Goal: Transaction & Acquisition: Purchase product/service

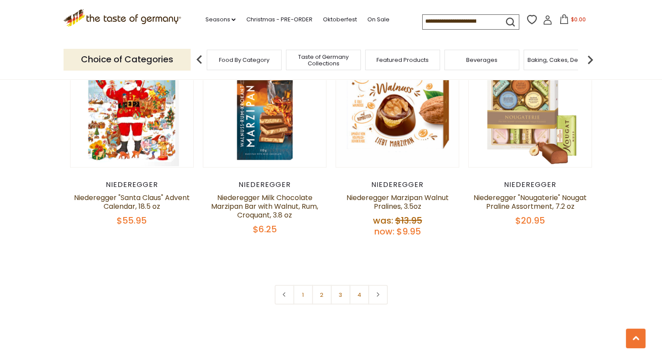
scroll to position [2003, 0]
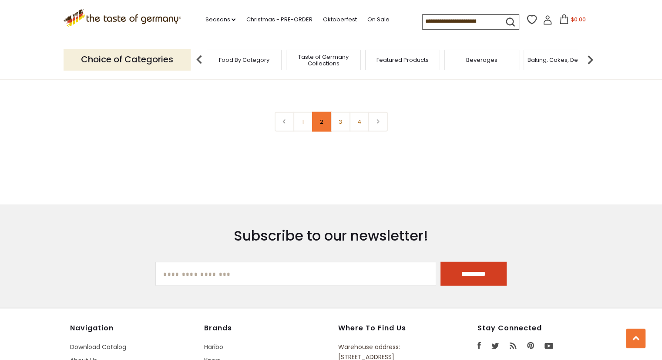
click at [324, 121] on link "2" at bounding box center [322, 122] width 20 height 20
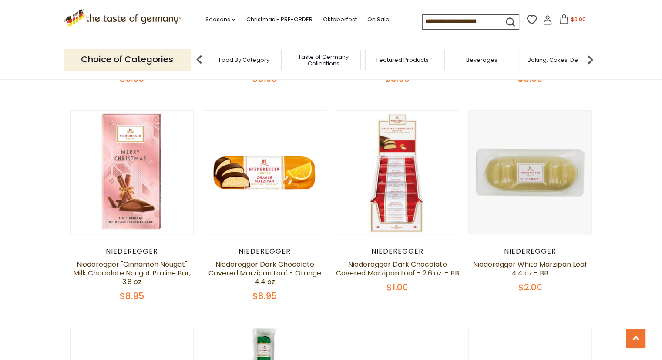
scroll to position [723, 0]
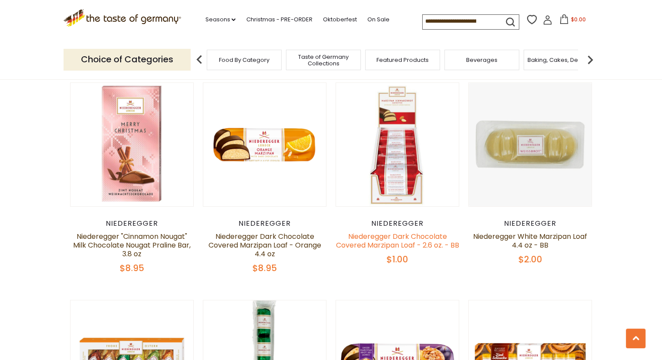
click at [418, 237] on link "Niederegger Dark Chocolate Covered Marzipan Loaf - 2.6 oz. - BB" at bounding box center [397, 240] width 123 height 19
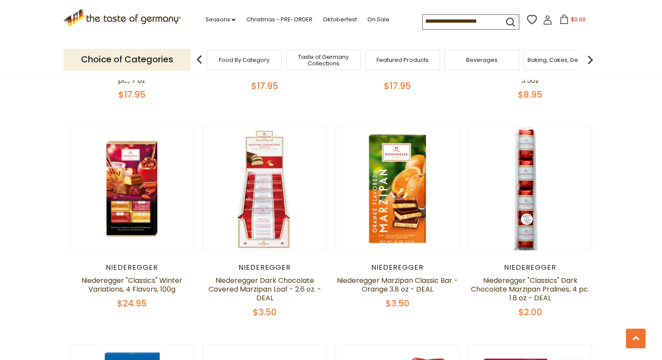
scroll to position [1333, 0]
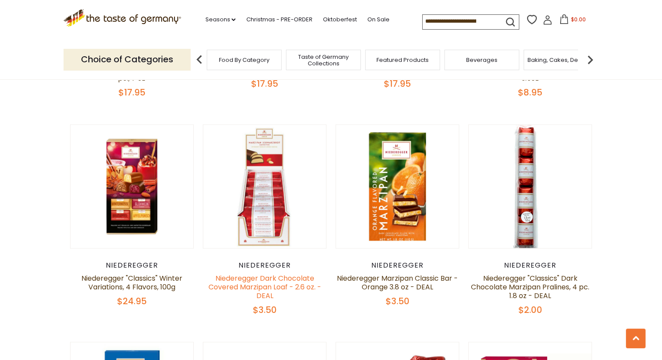
click at [267, 281] on link "Niederegger Dark Chocolate Covered Marzipan Loaf - 2.6 oz. - DEAL" at bounding box center [264, 286] width 113 height 27
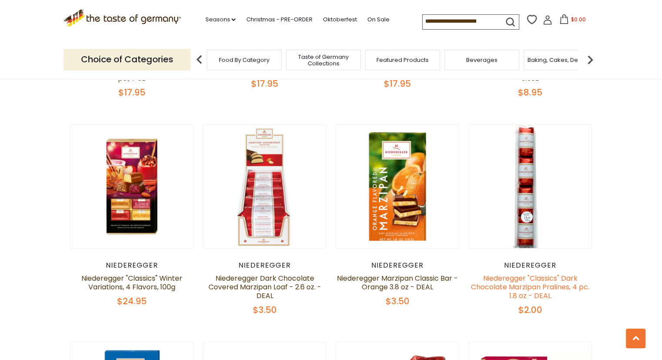
click at [530, 283] on link "Niederegger "Classics" Dark Chocolate Marzipan Pralines, 4 pc. 1.8 oz - DEAL" at bounding box center [530, 286] width 118 height 27
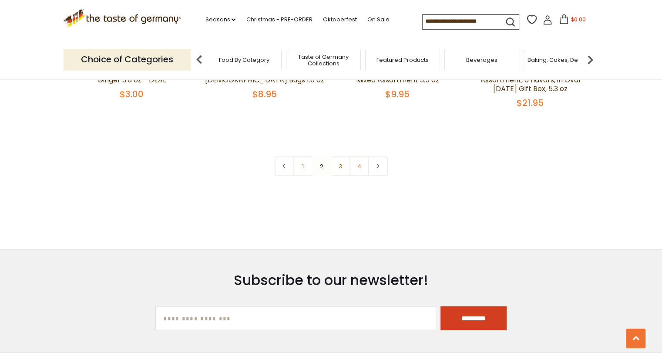
scroll to position [1986, 0]
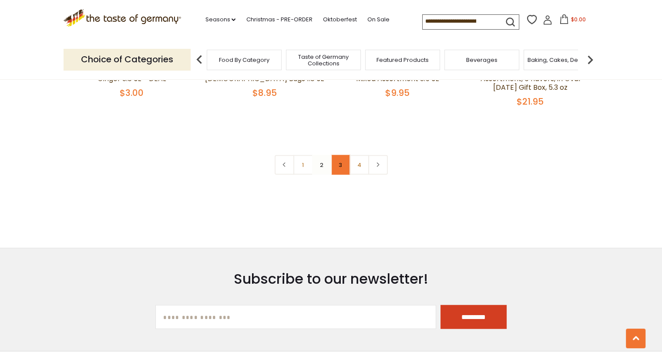
click at [342, 172] on link "3" at bounding box center [341, 165] width 20 height 20
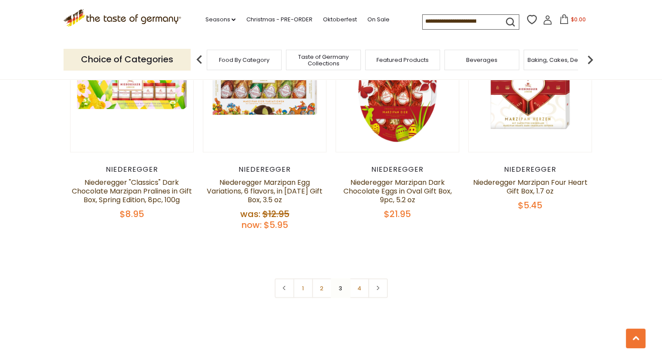
scroll to position [1899, 0]
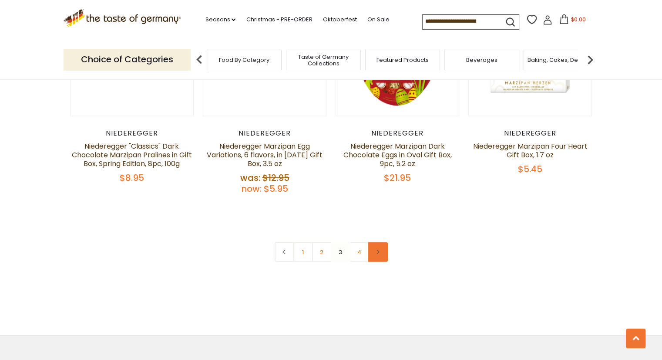
click at [378, 256] on link at bounding box center [378, 252] width 20 height 20
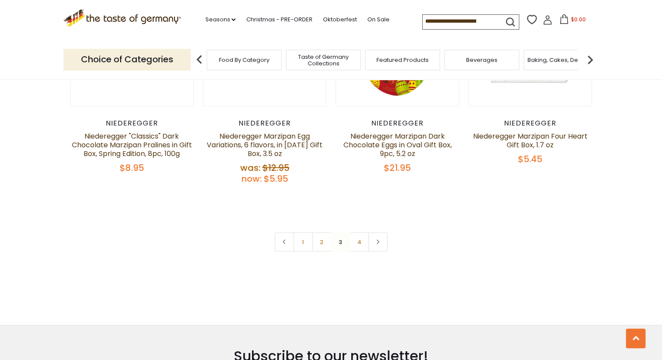
scroll to position [1916, 0]
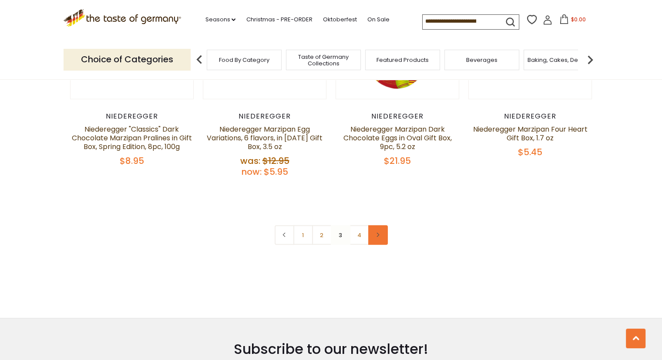
click at [380, 235] on icon at bounding box center [377, 235] width 5 height 4
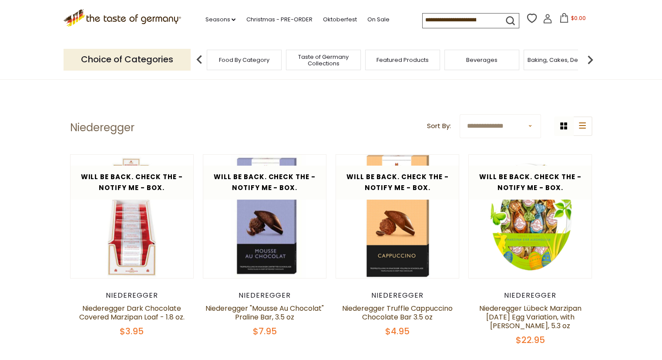
click at [451, 18] on input at bounding box center [460, 19] width 74 height 12
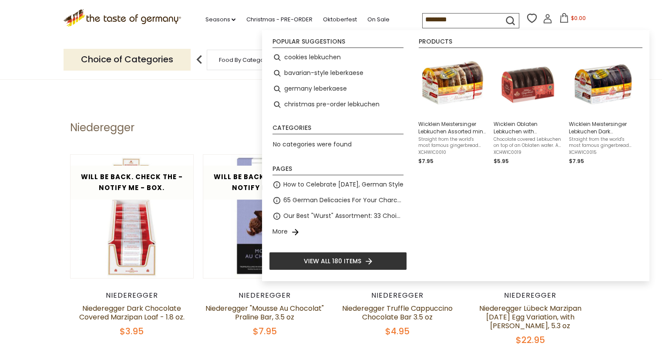
type input "*********"
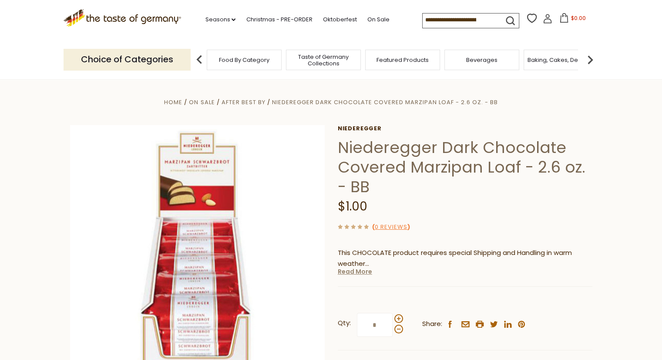
click at [354, 273] on link "Read More" at bounding box center [355, 271] width 34 height 9
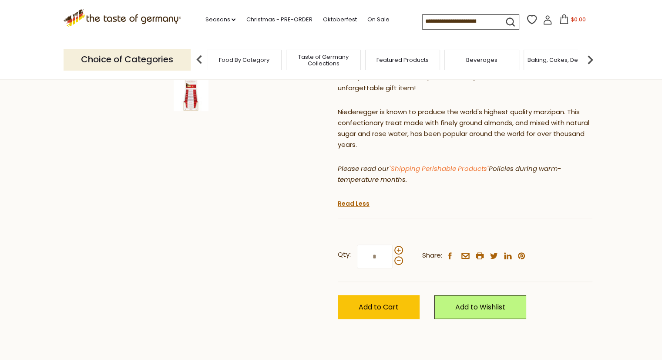
scroll to position [348, 0]
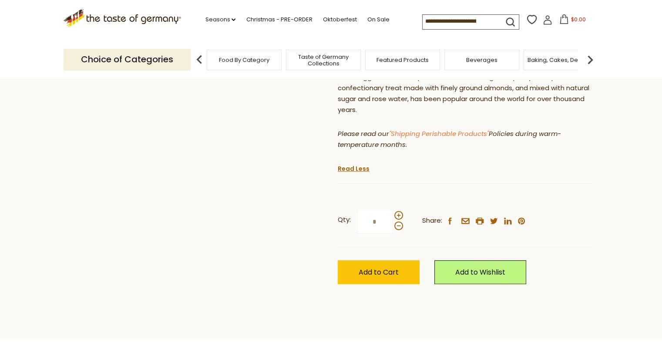
click at [384, 222] on input "*" at bounding box center [375, 221] width 36 height 24
type input "*"
click at [361, 276] on span "Add to Cart" at bounding box center [379, 272] width 40 height 10
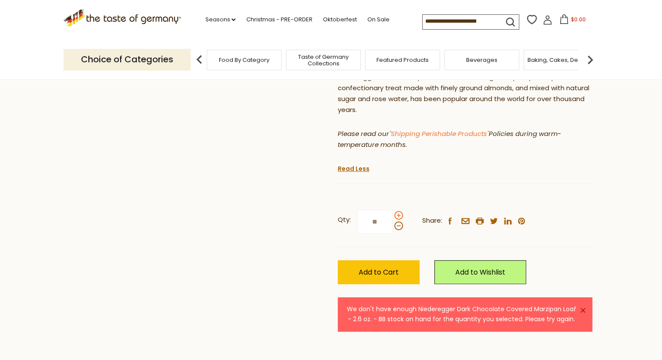
drag, startPoint x: 375, startPoint y: 219, endPoint x: 395, endPoint y: 218, distance: 20.9
click at [395, 218] on label "Qty: **" at bounding box center [370, 221] width 65 height 24
click at [393, 218] on input "**" at bounding box center [375, 221] width 36 height 24
click at [392, 270] on span "Add to Cart" at bounding box center [379, 272] width 40 height 10
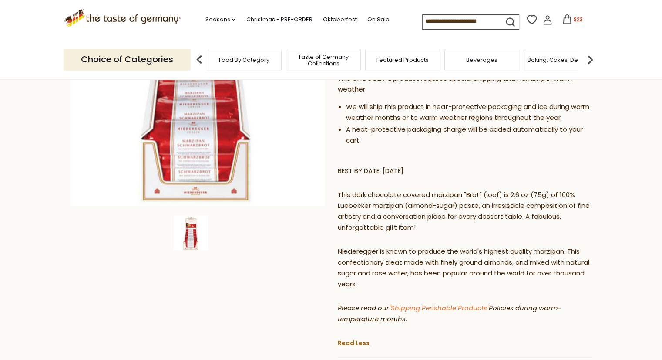
scroll to position [305, 0]
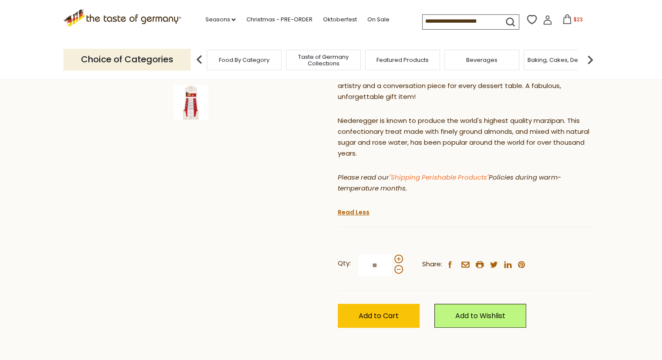
drag, startPoint x: 384, startPoint y: 263, endPoint x: 354, endPoint y: 268, distance: 30.4
click at [355, 268] on label "Qty: **" at bounding box center [370, 265] width 65 height 24
click at [357, 268] on input "**" at bounding box center [375, 265] width 36 height 24
click at [400, 257] on span at bounding box center [399, 258] width 9 height 9
click at [393, 257] on input "*" at bounding box center [375, 265] width 36 height 24
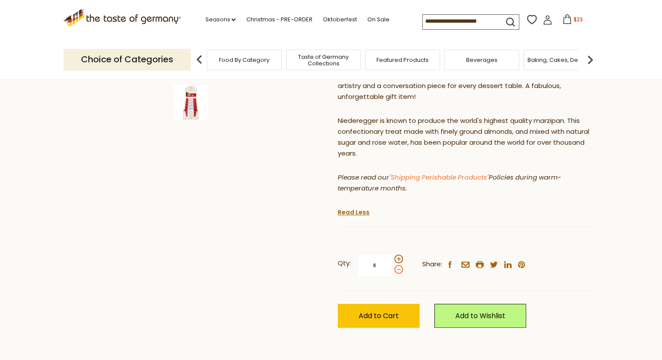
click at [397, 270] on span at bounding box center [399, 269] width 9 height 9
click at [393, 270] on input "*" at bounding box center [375, 265] width 36 height 24
click at [397, 270] on span at bounding box center [399, 269] width 9 height 9
click at [393, 270] on input "*" at bounding box center [375, 265] width 36 height 24
click at [398, 259] on span at bounding box center [399, 258] width 9 height 9
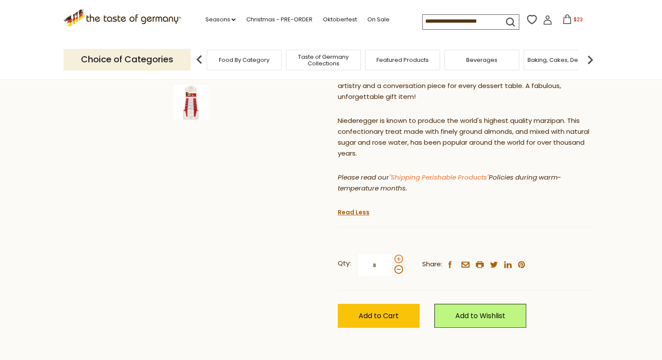
click at [393, 259] on input "*" at bounding box center [375, 265] width 36 height 24
click at [387, 314] on span "Add to Cart" at bounding box center [379, 315] width 40 height 10
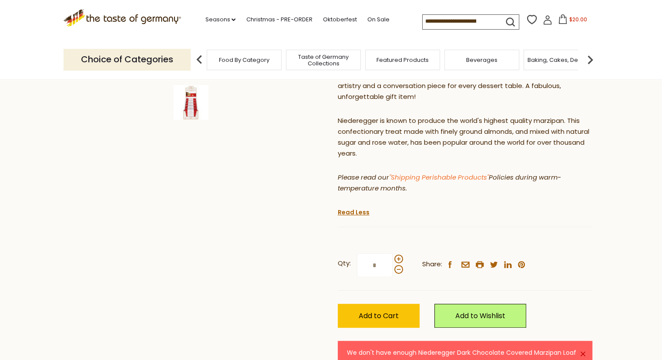
click at [372, 264] on input "*" at bounding box center [375, 265] width 36 height 24
click at [375, 311] on span "Add to Cart" at bounding box center [379, 315] width 40 height 10
click at [375, 263] on input "*" at bounding box center [375, 265] width 36 height 24
click at [380, 269] on input "*" at bounding box center [375, 265] width 36 height 24
click at [343, 288] on div "Qty: * Share: facebook email printer twitter linkedin pinterest" at bounding box center [465, 265] width 255 height 51
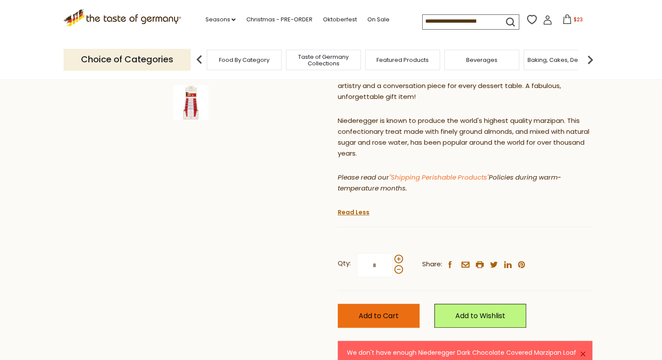
click at [382, 317] on span "Add to Cart" at bounding box center [379, 315] width 40 height 10
click at [380, 266] on input "*" at bounding box center [375, 265] width 36 height 24
drag, startPoint x: 378, startPoint y: 267, endPoint x: 368, endPoint y: 267, distance: 9.6
click at [368, 267] on input "*" at bounding box center [375, 265] width 36 height 24
type input "*"
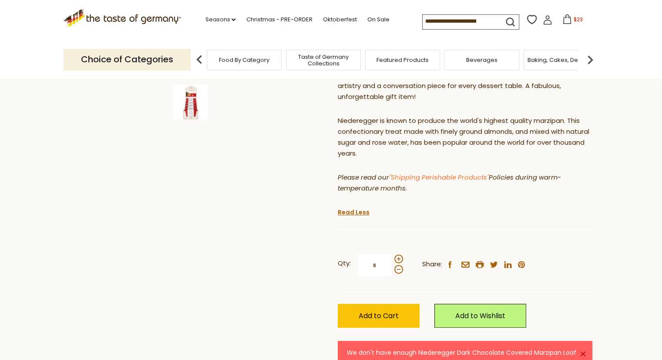
click at [305, 277] on div "Home On Sale After Best By Niederegger Dark Chocolate Covered Marzipan Loaf - 2…" at bounding box center [332, 87] width 536 height 590
click at [379, 309] on button "Add to Cart" at bounding box center [379, 316] width 82 height 24
drag, startPoint x: 376, startPoint y: 284, endPoint x: 389, endPoint y: 279, distance: 14.1
click at [377, 284] on div "Qty: * Share: facebook email printer twitter linkedin pinterest" at bounding box center [465, 265] width 255 height 51
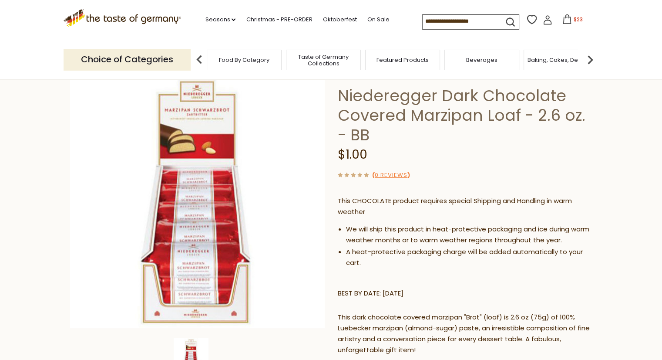
scroll to position [0, 0]
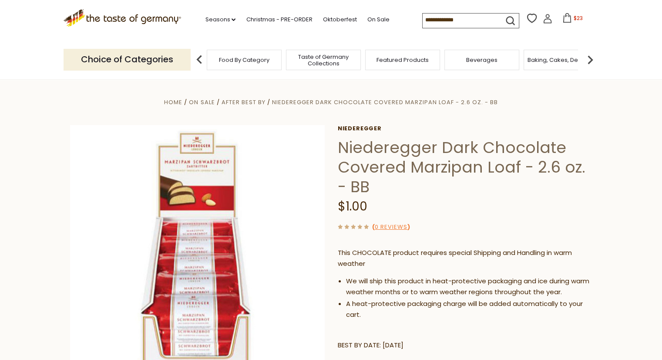
click at [460, 23] on input at bounding box center [460, 19] width 74 height 12
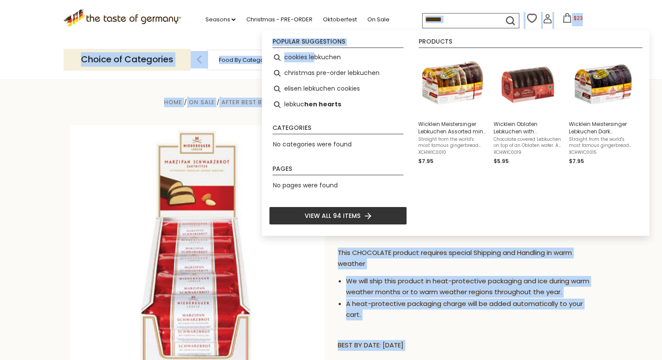
drag, startPoint x: 314, startPoint y: 58, endPoint x: 450, endPoint y: 7, distance: 145.4
click at [448, 21] on input "******" at bounding box center [460, 19] width 74 height 12
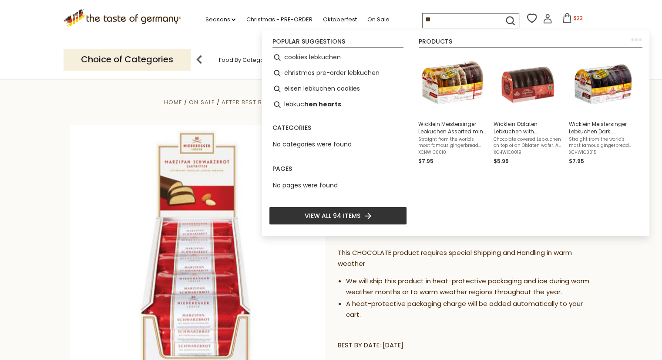
type input "*"
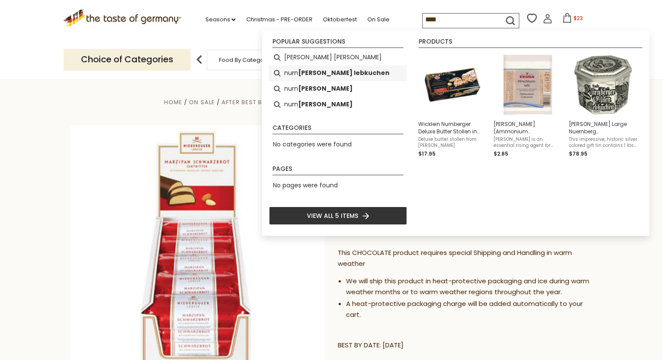
click at [334, 74] on b "berg lebkuchen" at bounding box center [343, 73] width 91 height 10
type input "**********"
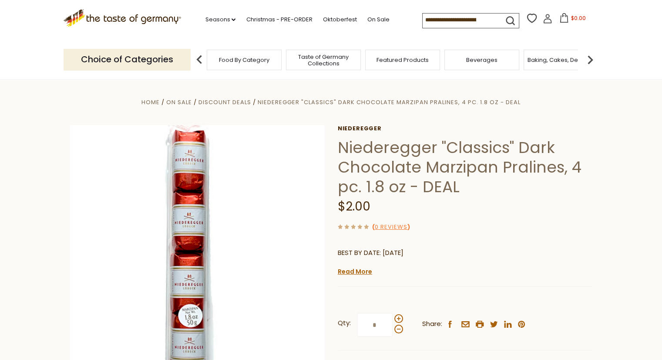
scroll to position [87, 0]
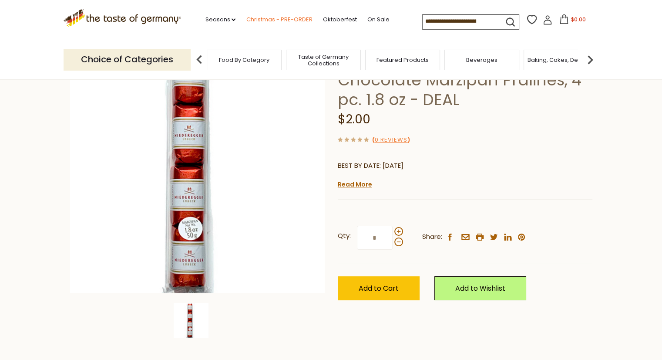
click at [274, 20] on link "Christmas - PRE-ORDER" at bounding box center [279, 20] width 66 height 10
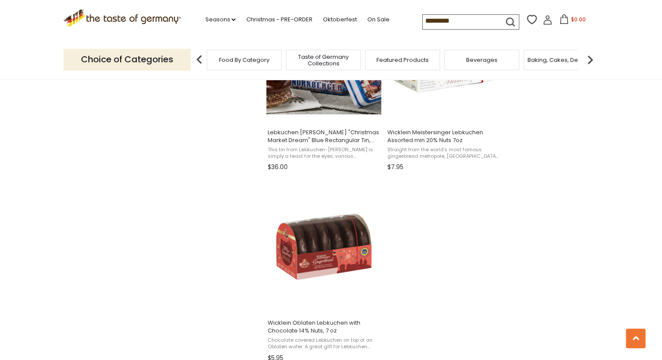
scroll to position [1437, 0]
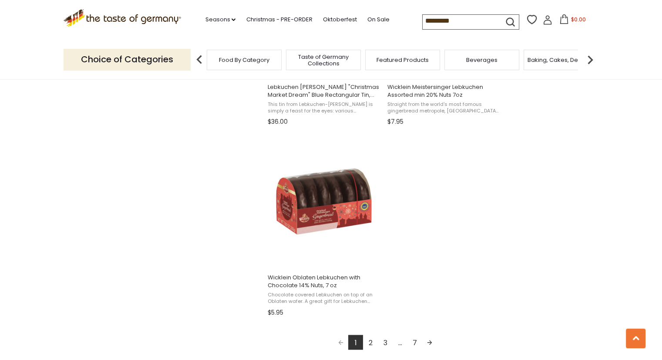
click at [428, 341] on link "Next page" at bounding box center [429, 341] width 15 height 15
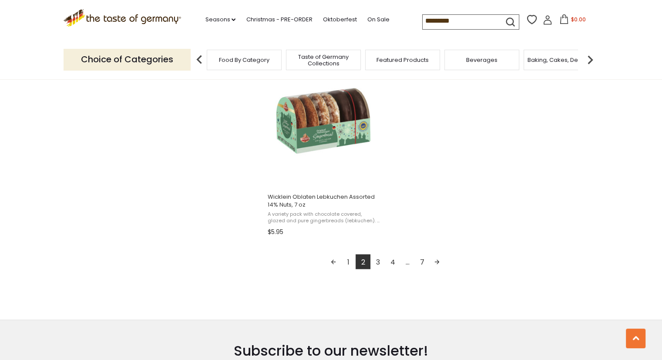
scroll to position [1568, 0]
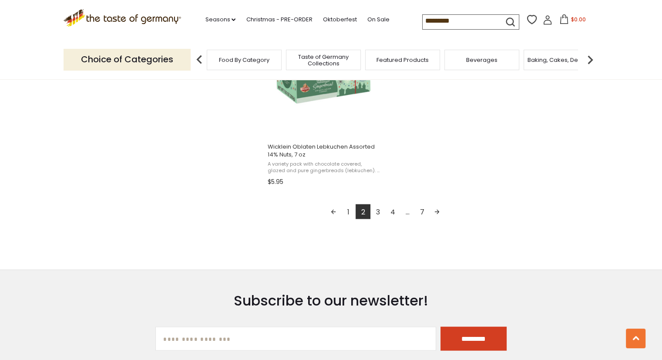
click at [438, 207] on link "Next page" at bounding box center [437, 211] width 15 height 15
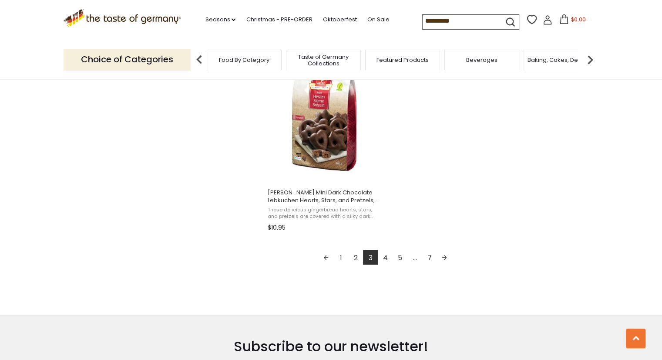
scroll to position [1524, 0]
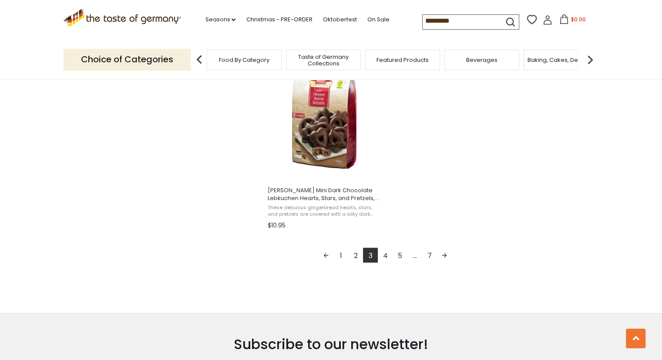
click at [442, 253] on link "Next page" at bounding box center [444, 254] width 15 height 15
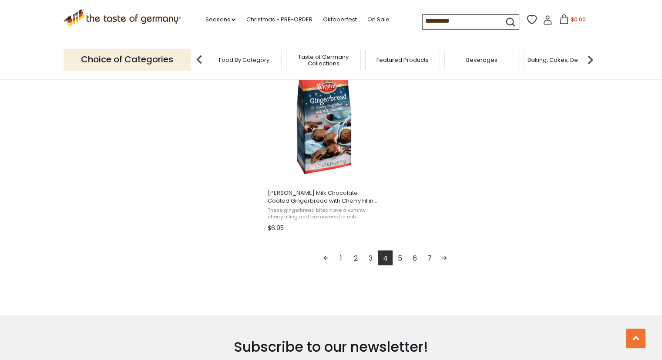
scroll to position [1524, 0]
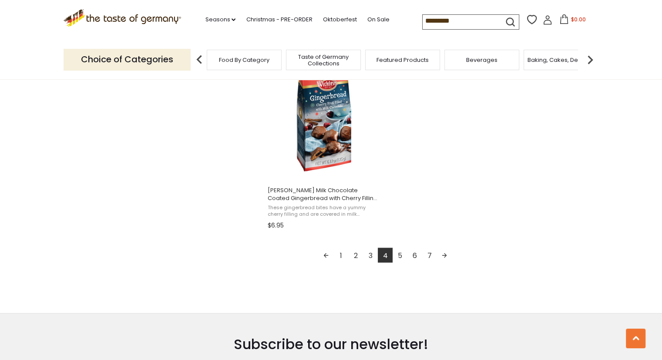
click at [443, 255] on link "Next page" at bounding box center [444, 254] width 15 height 15
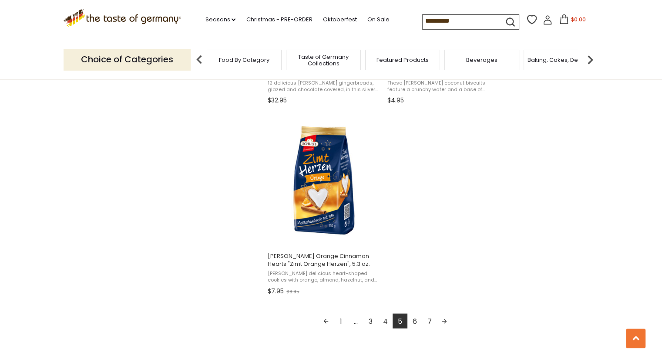
scroll to position [1481, 0]
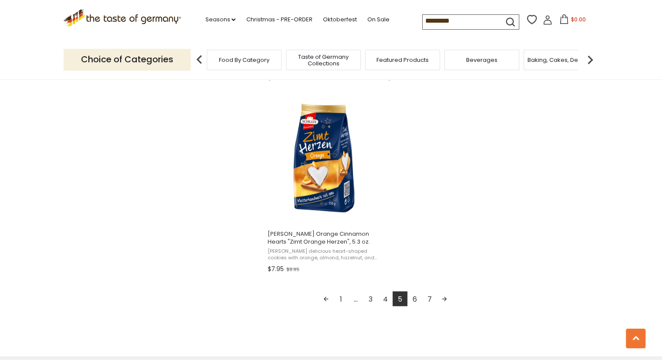
click at [447, 300] on link "Next page" at bounding box center [444, 298] width 15 height 15
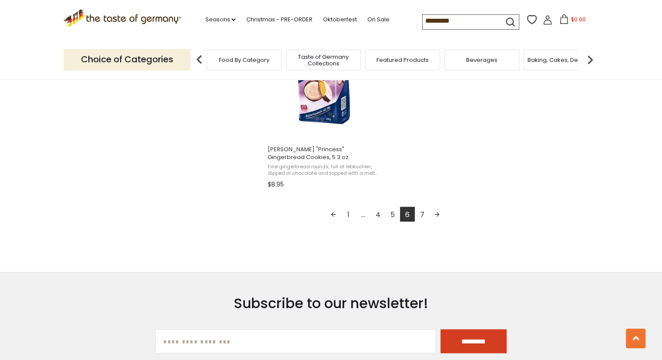
scroll to position [1568, 0]
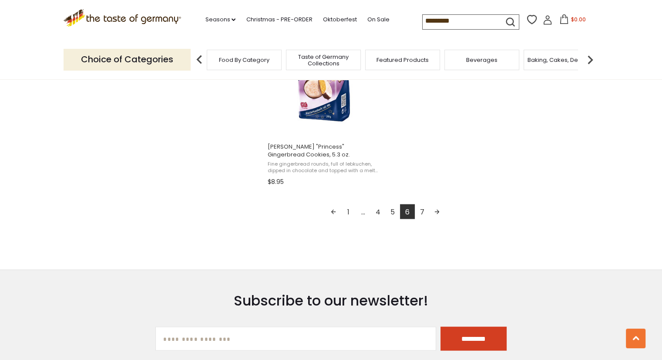
click at [435, 212] on link "Next page" at bounding box center [437, 211] width 15 height 15
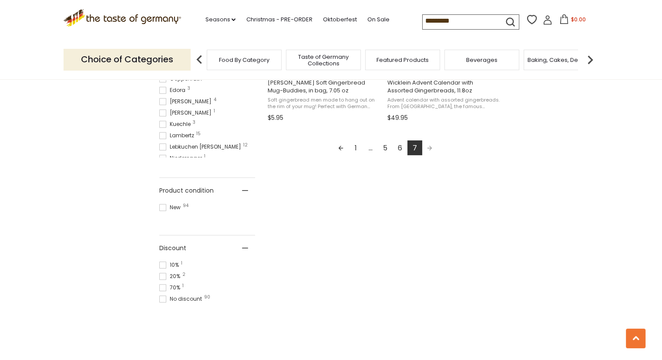
scroll to position [523, 0]
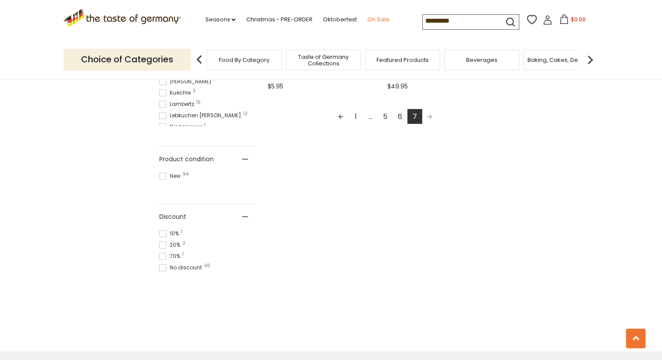
drag, startPoint x: 458, startPoint y: 21, endPoint x: 372, endPoint y: 20, distance: 85.8
click at [376, 21] on div ".st0{fill:#EDD300;} .st1{fill:#D33E21;} .st0{fill:#EDD300;} .st1{fill:#D33E21;}…" at bounding box center [332, 20] width 536 height 40
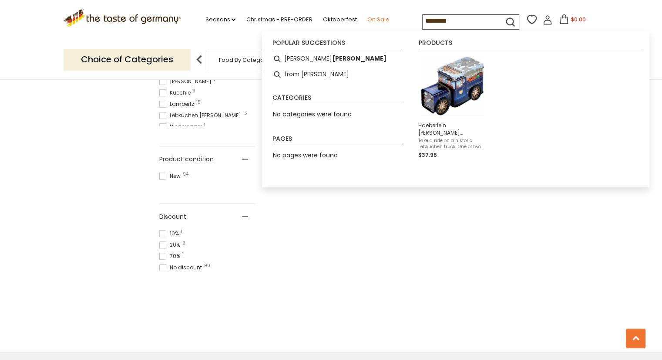
type input "*********"
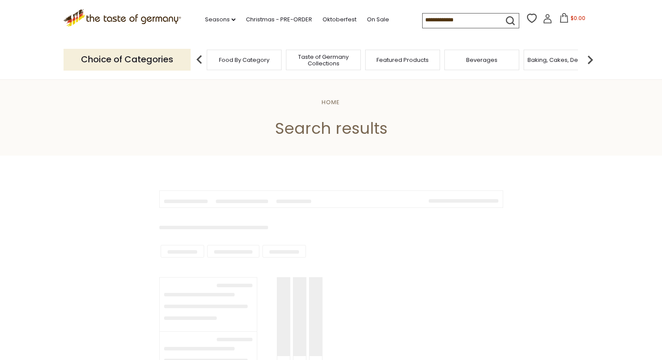
type input "*********"
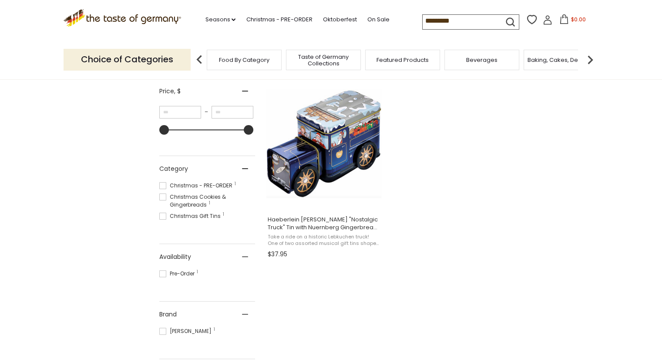
scroll to position [174, 0]
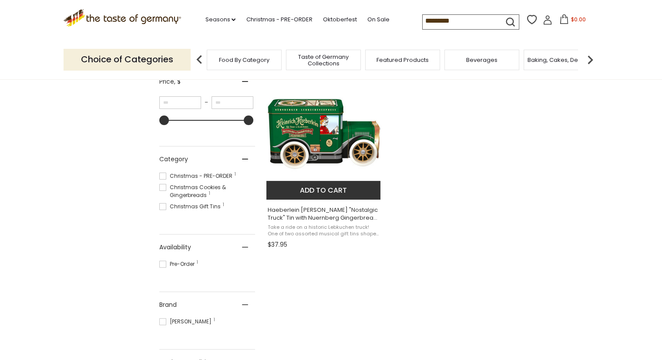
click at [323, 217] on span "Haeberlein [PERSON_NAME] "Nostalgic Truck" Tin with Nuernberg Gingerbread, Asso…" at bounding box center [324, 214] width 113 height 16
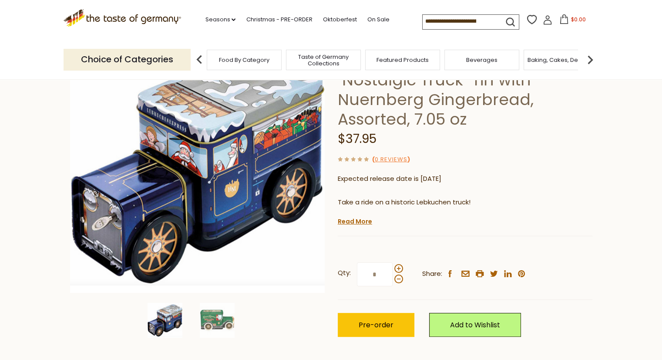
scroll to position [174, 0]
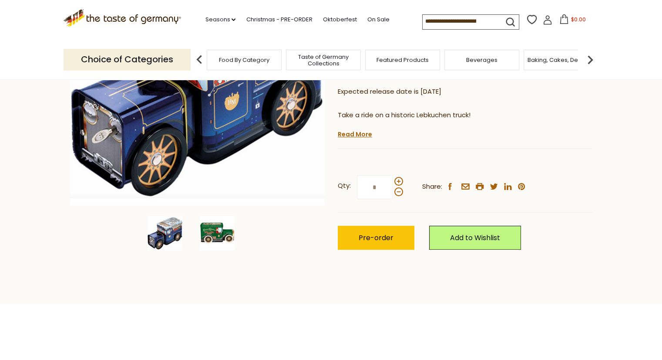
click at [226, 230] on img at bounding box center [217, 233] width 35 height 35
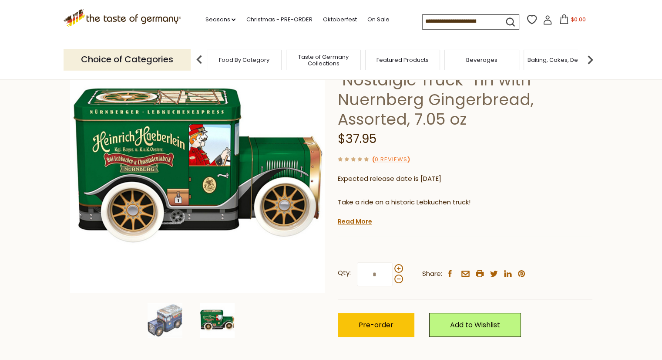
scroll to position [0, 0]
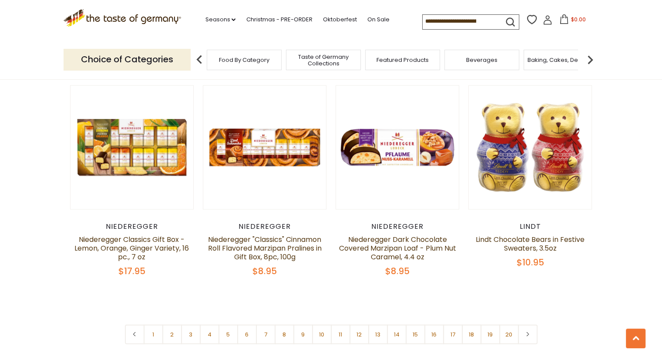
scroll to position [2003, 0]
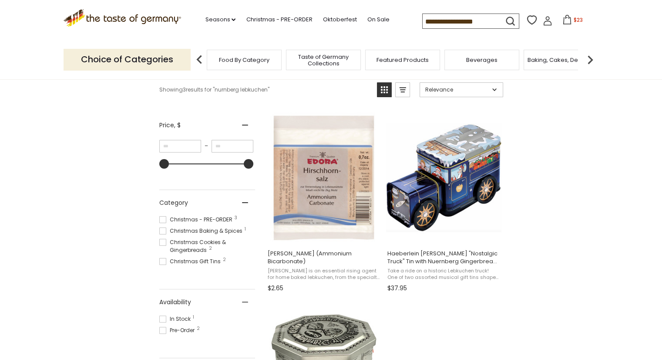
drag, startPoint x: 478, startPoint y: 23, endPoint x: 378, endPoint y: 25, distance: 100.2
click at [380, 25] on div ".st0{fill:#EDD300;} .st1{fill:#D33E21;} .st0{fill:#EDD300;} .st1{fill:#D33E21;}…" at bounding box center [332, 20] width 536 height 40
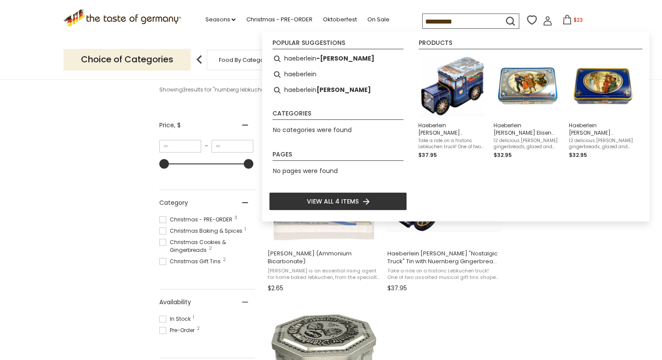
type input "**********"
click at [359, 211] on div "Popular suggestions [PERSON_NAME] [PERSON_NAME] [PERSON_NAME] [PERSON_NAME] Cat…" at bounding box center [338, 127] width 138 height 175
click at [363, 202] on icon "Instant Search Results" at bounding box center [366, 201] width 7 height 7
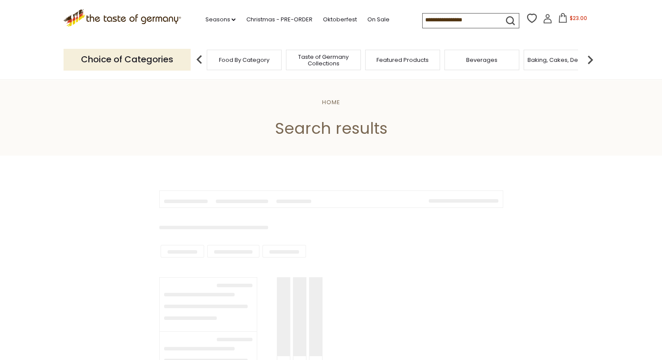
type input "**********"
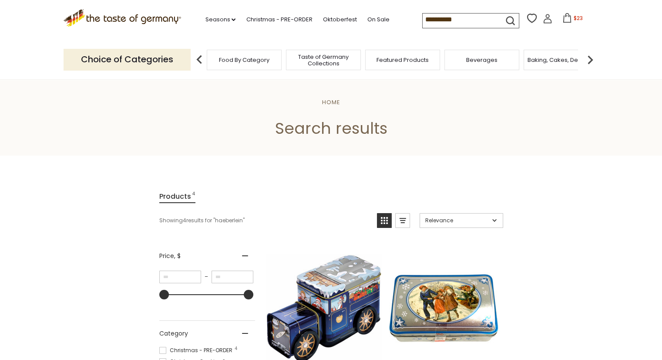
click at [574, 22] on span "$23" at bounding box center [578, 17] width 9 height 7
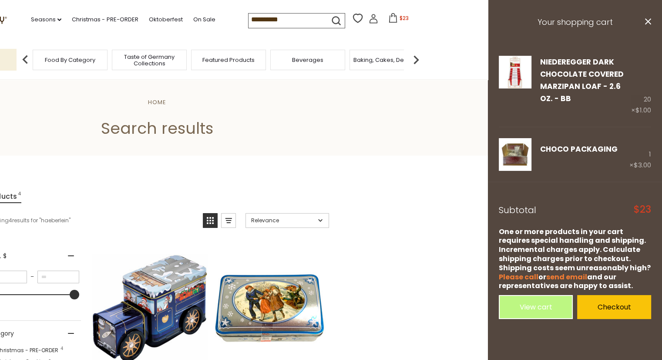
click at [569, 197] on footer "Subtotal $23 One or more products in your cart requires special handling and sh…" at bounding box center [575, 256] width 174 height 148
click at [615, 308] on link "Checkout" at bounding box center [614, 307] width 74 height 24
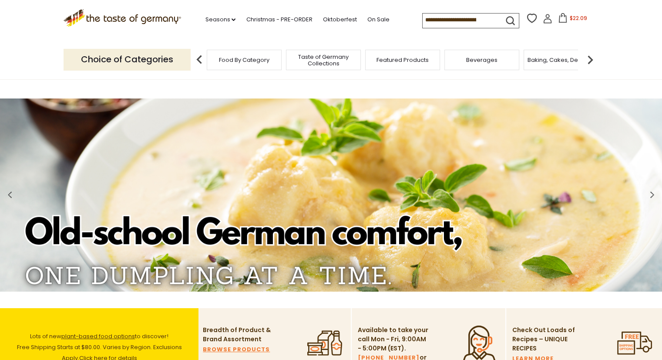
click at [573, 18] on span "$22.09" at bounding box center [578, 17] width 17 height 7
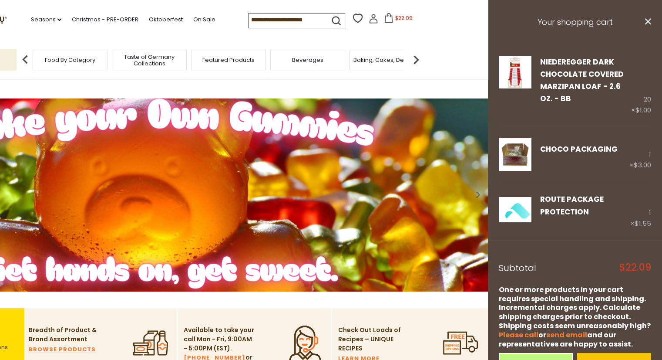
click at [563, 24] on h3 "Your shopping cart" at bounding box center [575, 22] width 174 height 45
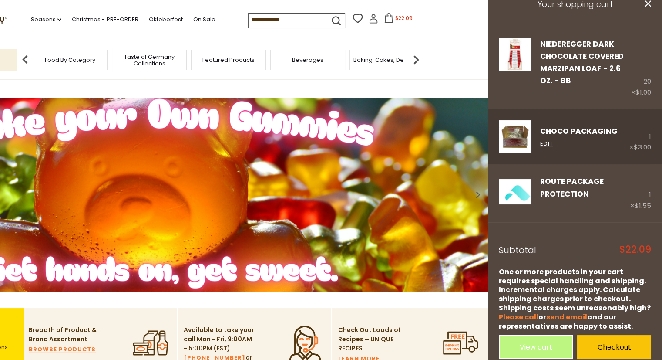
scroll to position [28, 0]
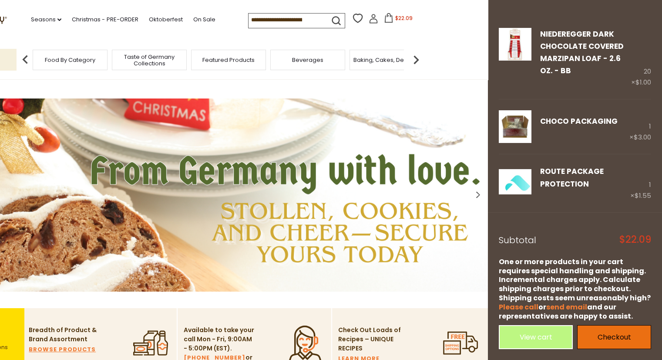
click at [597, 335] on link "Checkout" at bounding box center [614, 337] width 74 height 24
